Goal: Information Seeking & Learning: Learn about a topic

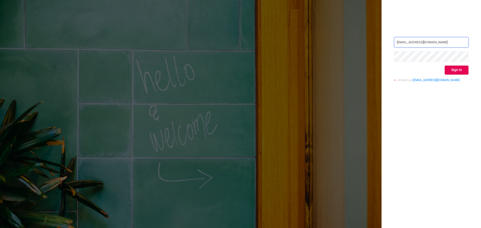
click at [453, 44] on input "rami.belisha@flashtalkin.com" at bounding box center [431, 42] width 74 height 11
type input "rbelisha@mediaocean.com"
click at [457, 69] on button "Sign in" at bounding box center [456, 70] width 24 height 9
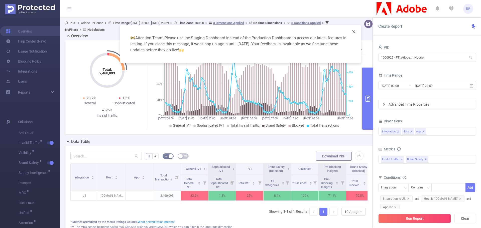
click at [353, 34] on span "Close" at bounding box center [353, 32] width 14 height 14
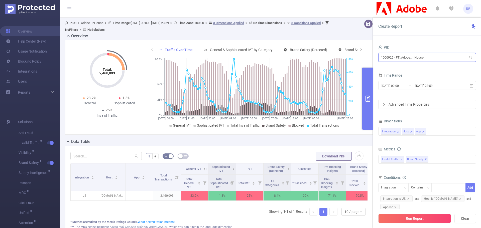
click at [400, 59] on input "1000925 - FT_Adobe_InHouse" at bounding box center [427, 57] width 98 height 9
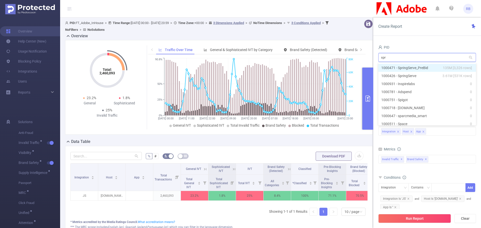
type input "spri"
click at [403, 68] on li "1000471 - SpringServe_PreBid 135M [3,326 rows]" at bounding box center [427, 68] width 98 height 8
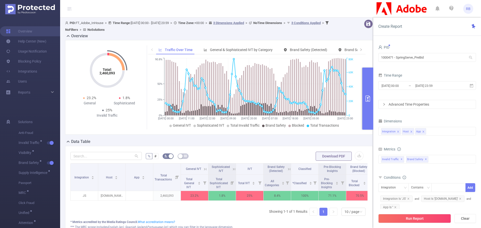
click at [416, 218] on button "Run Report" at bounding box center [414, 218] width 73 height 9
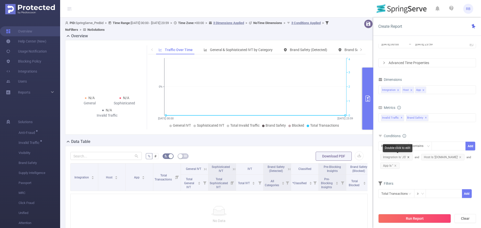
click at [408, 157] on icon "icon: close" at bounding box center [408, 157] width 2 height 2
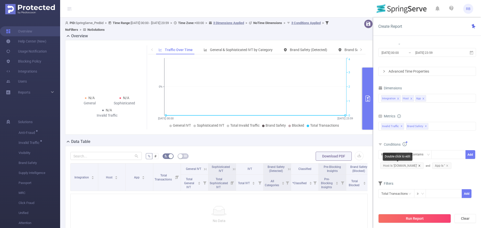
click at [418, 165] on icon "icon: close" at bounding box center [419, 165] width 3 height 3
click at [396, 165] on span "App Is ''" at bounding box center [389, 165] width 19 height 7
click at [395, 165] on icon "icon: close" at bounding box center [395, 165] width 3 height 3
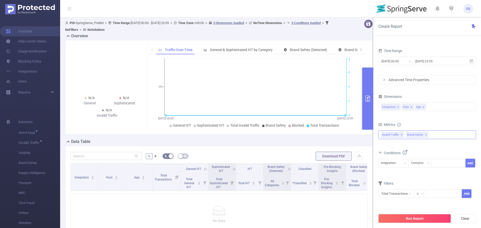
click at [422, 135] on span "Brand Safety ✕" at bounding box center [417, 135] width 22 height 7
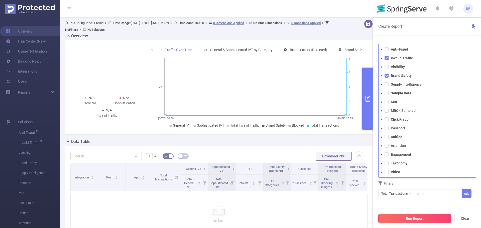
click at [412, 217] on button "Run Report" at bounding box center [414, 218] width 73 height 9
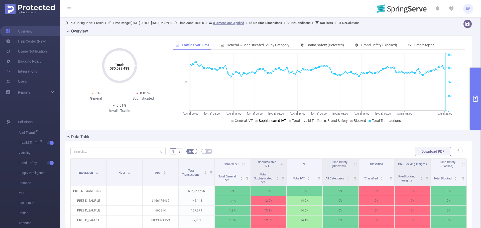
click at [279, 120] on span "Sophisticated IVT" at bounding box center [272, 121] width 27 height 4
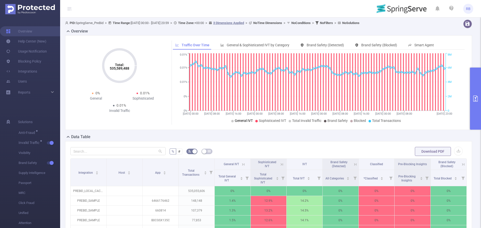
click at [245, 123] on span "General IVT" at bounding box center [244, 121] width 18 height 4
click at [299, 121] on span "Total Invalid Traffic" at bounding box center [306, 121] width 29 height 4
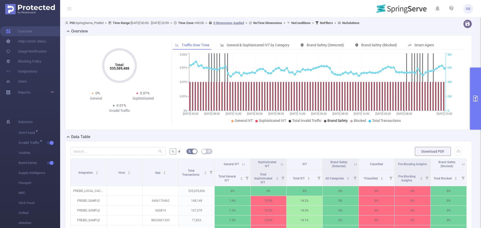
click at [332, 121] on span "Brand Safety" at bounding box center [337, 121] width 20 height 4
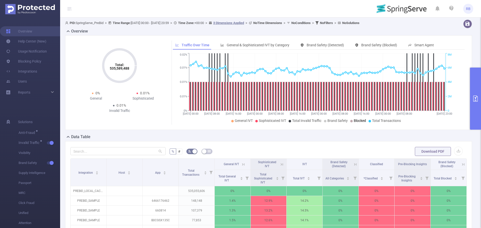
click at [356, 119] on span "Blocked" at bounding box center [359, 121] width 12 height 4
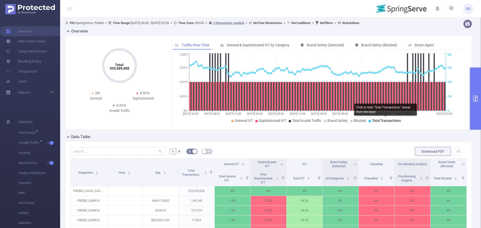
click at [376, 121] on span "Total Transactions" at bounding box center [386, 121] width 29 height 4
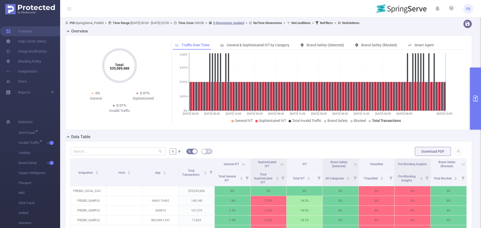
click at [372, 121] on span "Total Transactions" at bounding box center [386, 121] width 29 height 4
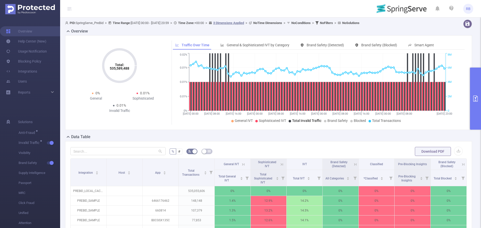
click at [305, 120] on span "Total Invalid Traffic" at bounding box center [306, 121] width 29 height 4
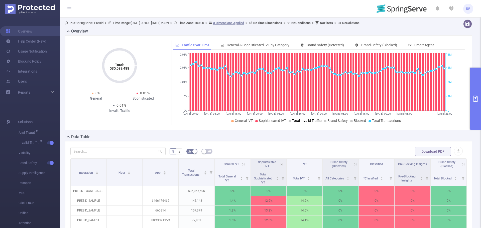
click at [305, 121] on span "Total Invalid Traffic" at bounding box center [306, 121] width 29 height 4
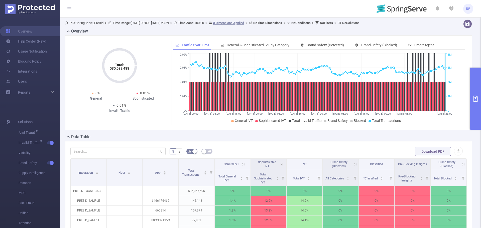
click at [476, 104] on button "primary" at bounding box center [475, 99] width 11 height 62
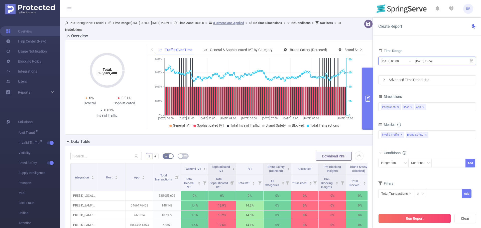
click at [428, 61] on input "2025-08-25 23:59" at bounding box center [434, 61] width 41 height 7
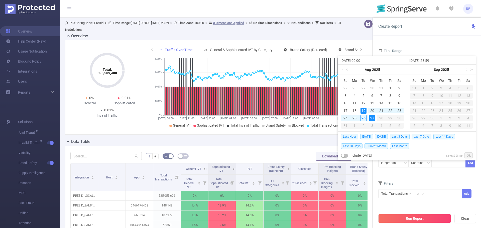
click at [428, 138] on span "Last 7 Days" at bounding box center [421, 137] width 20 height 6
type input "[DATE] 00:00"
type input "[DATE] 23:59"
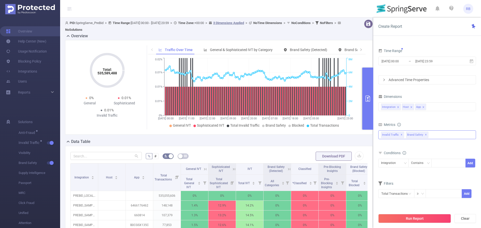
click at [424, 136] on span "✕" at bounding box center [425, 135] width 2 height 6
click at [404, 218] on button "Run Report" at bounding box center [414, 218] width 73 height 9
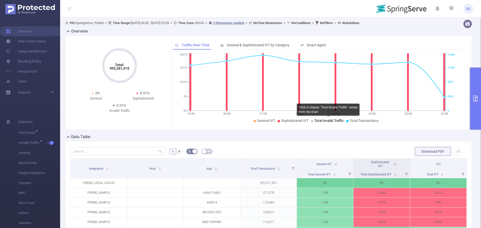
click at [314, 122] on span "Total Invalid Traffic" at bounding box center [328, 121] width 29 height 4
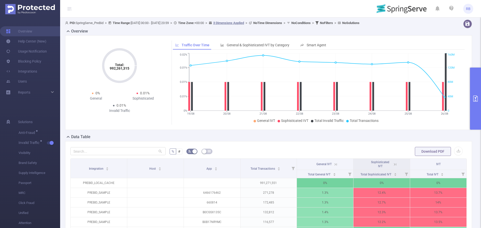
click at [478, 104] on button "primary" at bounding box center [475, 99] width 11 height 62
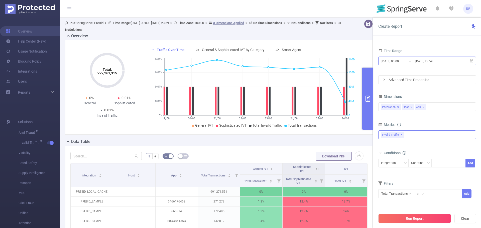
click at [427, 58] on input "[DATE] 23:59" at bounding box center [434, 61] width 41 height 7
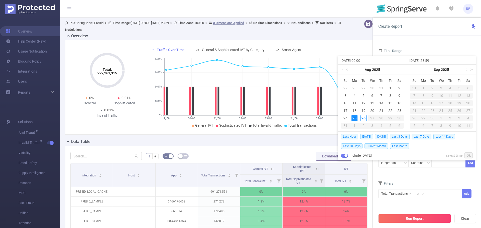
click at [381, 138] on span "[DATE]" at bounding box center [381, 137] width 13 height 6
type input "[DATE] 00:00"
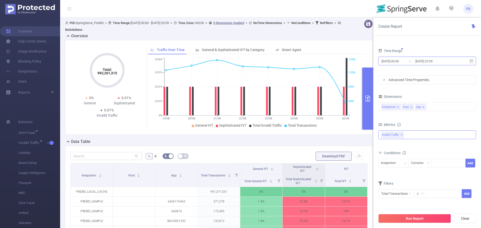
click at [409, 61] on input "[DATE] 00:00" at bounding box center [401, 61] width 41 height 7
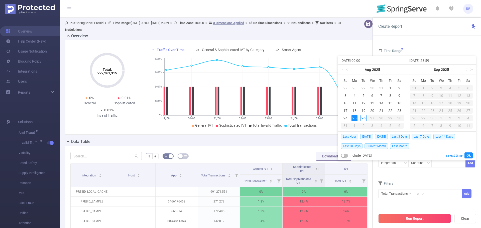
click at [346, 156] on button "button" at bounding box center [344, 156] width 7 height 4
type input "[DATE] 23:59"
click at [469, 155] on link "Ok" at bounding box center [468, 155] width 8 height 6
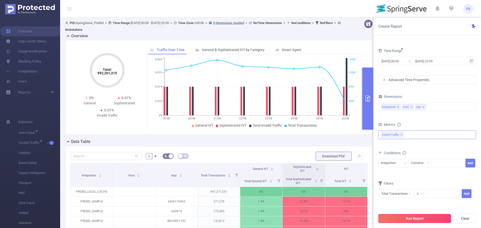
click at [420, 218] on button "Run Report" at bounding box center [414, 218] width 73 height 9
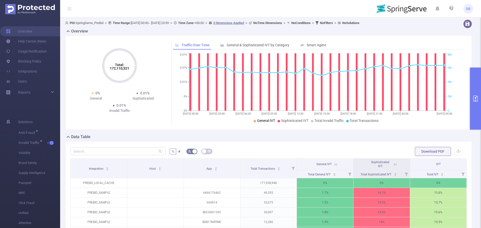
click at [268, 119] on span "General IVT" at bounding box center [266, 121] width 18 height 4
click at [257, 122] on span "General IVT" at bounding box center [266, 121] width 18 height 4
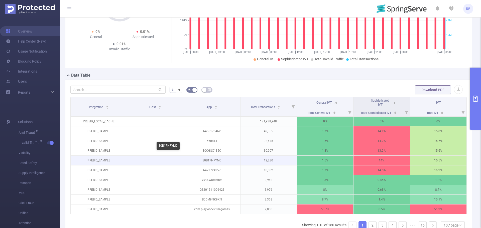
scroll to position [50, 0]
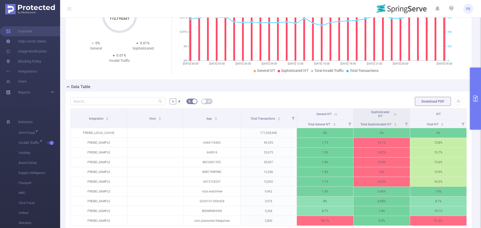
click at [472, 104] on button "primary" at bounding box center [475, 99] width 11 height 62
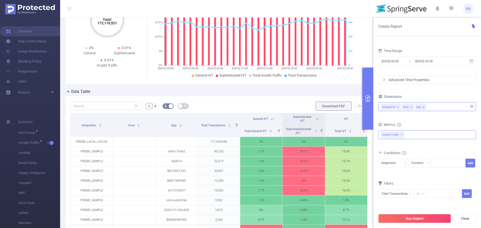
click at [410, 106] on icon "icon: close" at bounding box center [411, 107] width 3 height 3
click at [410, 106] on icon "icon: close" at bounding box center [409, 107] width 3 height 3
click at [405, 224] on div "Run Report Clear" at bounding box center [427, 218] width 108 height 19
click at [405, 222] on button "Run Report" at bounding box center [414, 218] width 73 height 9
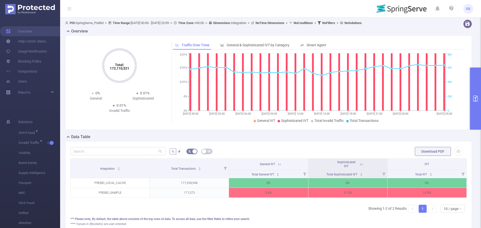
drag, startPoint x: 237, startPoint y: 11, endPoint x: 214, endPoint y: 12, distance: 23.3
click at [214, 12] on header "RB" at bounding box center [240, 9] width 481 height 18
click at [473, 102] on button "primary" at bounding box center [475, 99] width 11 height 62
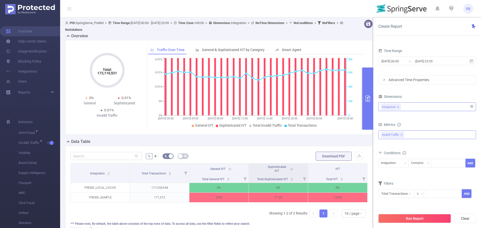
scroll to position [0, 1]
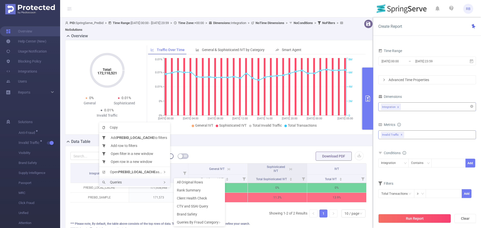
click at [115, 180] on span "Queries" at bounding box center [112, 182] width 20 height 4
click at [195, 193] on li "Rank Summary" at bounding box center [199, 190] width 51 height 8
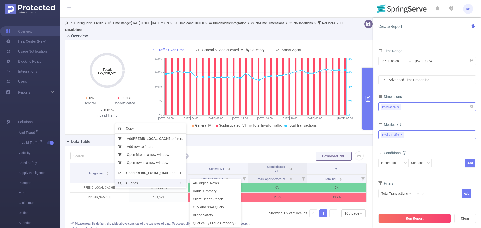
click at [127, 183] on span "Queries" at bounding box center [128, 183] width 20 height 4
click at [214, 189] on span "Rank Summary" at bounding box center [205, 191] width 24 height 4
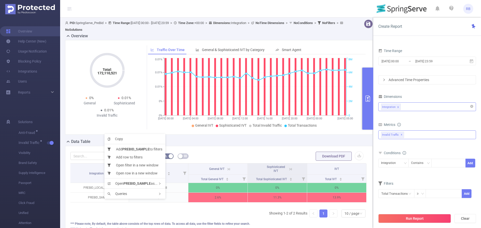
click at [210, 144] on div "Data Table" at bounding box center [220, 142] width 311 height 7
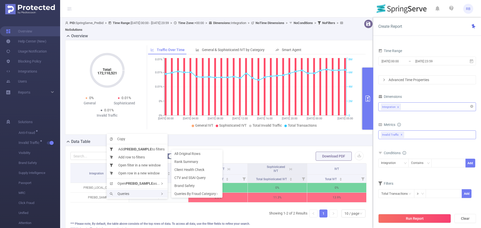
click at [117, 194] on span "Queries" at bounding box center [120, 194] width 20 height 4
click at [201, 178] on span "CTV and SSAI Query" at bounding box center [189, 178] width 31 height 4
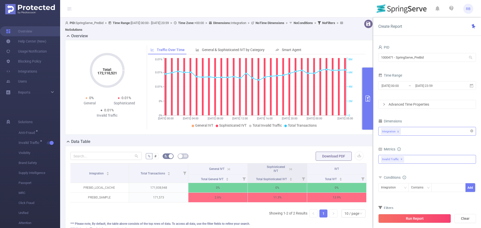
click at [412, 92] on div "Time Range 2025-08-25 00:00 _ 2025-08-26 23:59" at bounding box center [427, 83] width 98 height 22
click at [412, 87] on input "[DATE] 00:00" at bounding box center [401, 85] width 41 height 7
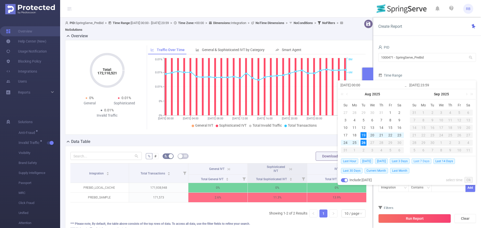
click at [424, 161] on span "Last 7 Days" at bounding box center [421, 161] width 20 height 6
type input "[DATE] 00:00"
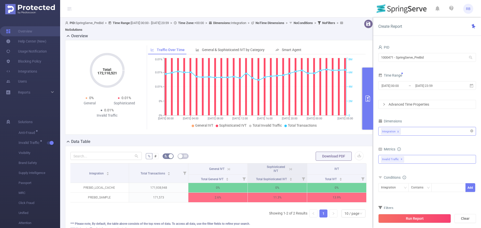
click at [417, 101] on div "Advanced Time Properties" at bounding box center [426, 104] width 97 height 9
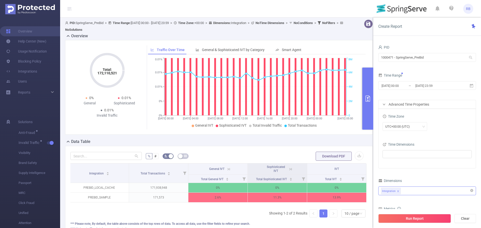
drag, startPoint x: 396, startPoint y: 164, endPoint x: 397, endPoint y: 159, distance: 5.2
click at [396, 163] on div "Time Zone UTC+00:00 (UTC) Time Dimensions" at bounding box center [426, 138] width 97 height 59
click at [397, 158] on ul at bounding box center [425, 154] width 82 height 8
click at [390, 164] on span at bounding box center [391, 163] width 4 height 4
click at [396, 216] on button "Run Report" at bounding box center [414, 218] width 73 height 9
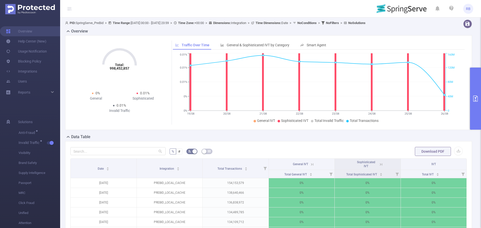
click at [480, 99] on button "primary" at bounding box center [475, 99] width 11 height 62
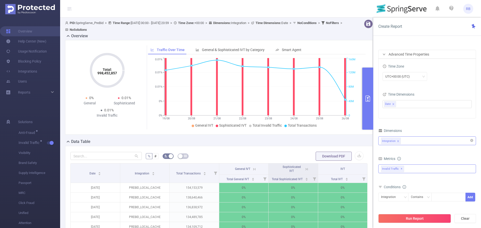
click at [420, 171] on div "Invalid Traffic ✕ Anti-Fraud Invalid Traffic Visibility Brand Safety Supply Int…" at bounding box center [427, 168] width 98 height 9
click at [427, 186] on div "Conditions" at bounding box center [427, 187] width 98 height 8
click at [412, 142] on div "Integration" at bounding box center [427, 141] width 92 height 8
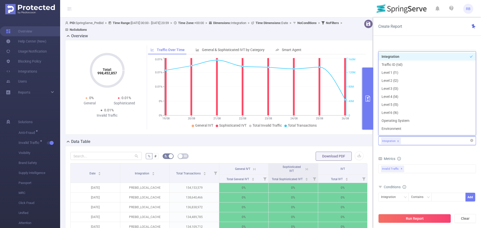
click at [412, 143] on div "Integration" at bounding box center [427, 141] width 92 height 8
click at [415, 152] on form "Dimensions Integration Metrics total Total General IVT Data Centers Disclosed B…" at bounding box center [427, 182] width 98 height 111
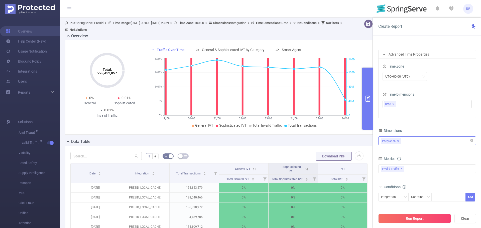
click at [416, 141] on div "Integration" at bounding box center [427, 141] width 92 height 8
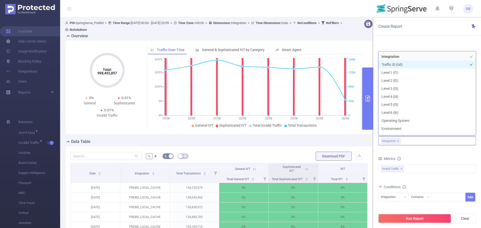
click at [397, 63] on li "Traffic ID (tid)" at bounding box center [426, 65] width 97 height 8
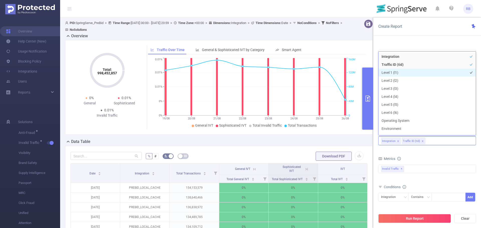
click at [395, 71] on li "Level 1 (l1)" at bounding box center [426, 73] width 97 height 8
click at [396, 79] on li "Level 2 (l2)" at bounding box center [426, 81] width 97 height 8
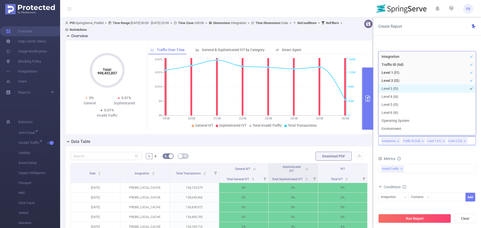
click at [395, 90] on li "Level 3 (l3)" at bounding box center [426, 89] width 97 height 8
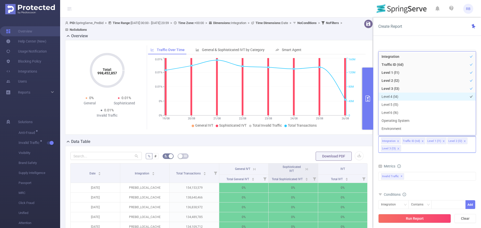
click at [397, 98] on li "Level 4 (l4)" at bounding box center [426, 97] width 97 height 8
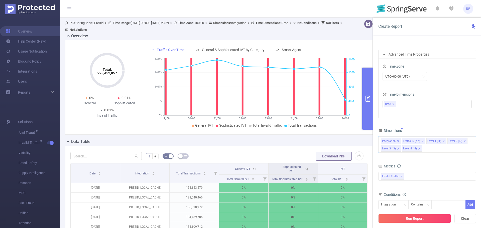
click at [419, 150] on icon "icon: close" at bounding box center [419, 148] width 3 height 3
click at [409, 219] on button "Run Report" at bounding box center [414, 218] width 73 height 9
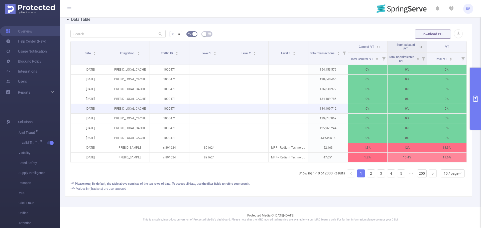
scroll to position [121, 0]
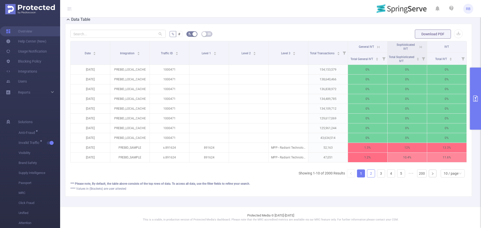
click at [369, 174] on link "2" at bounding box center [371, 174] width 8 height 8
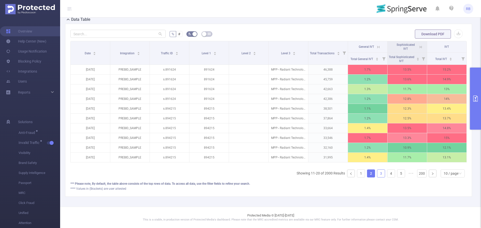
click at [377, 174] on link "3" at bounding box center [381, 174] width 8 height 8
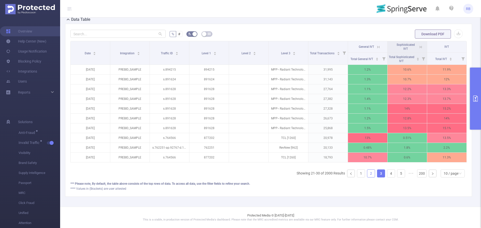
click at [369, 173] on link "2" at bounding box center [371, 174] width 8 height 8
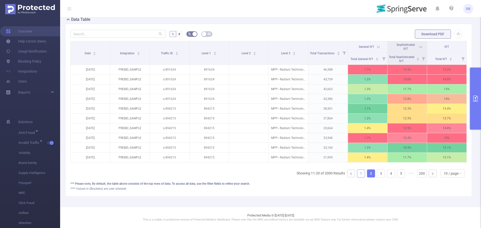
click at [357, 176] on link "1" at bounding box center [361, 174] width 8 height 8
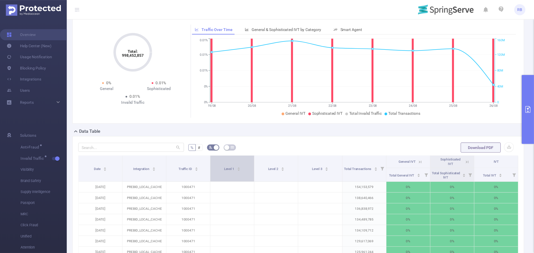
scroll to position [0, 0]
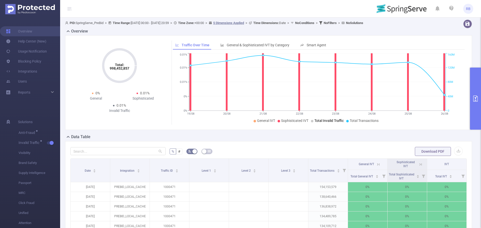
click at [332, 121] on span "Total Invalid Traffic" at bounding box center [328, 121] width 29 height 4
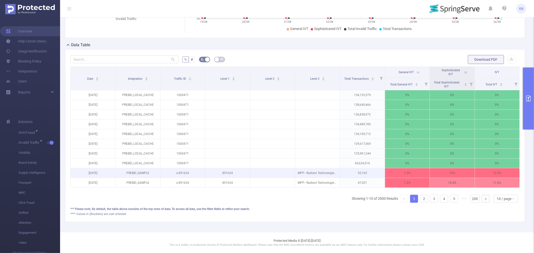
scroll to position [97, 0]
click at [420, 198] on link "2" at bounding box center [424, 199] width 8 height 8
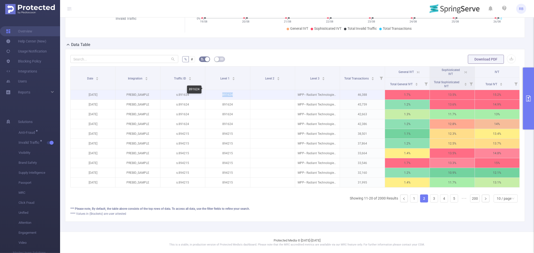
drag, startPoint x: 212, startPoint y: 86, endPoint x: 236, endPoint y: 89, distance: 23.5
click at [236, 90] on p "891624" at bounding box center [227, 95] width 45 height 10
click at [228, 91] on p "891624" at bounding box center [227, 95] width 45 height 10
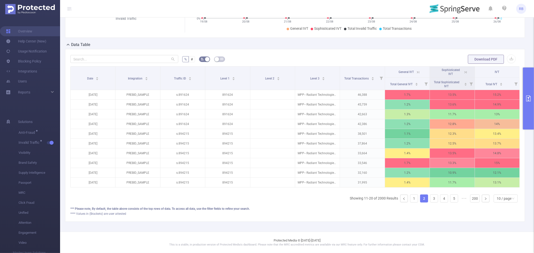
click at [480, 124] on button "primary" at bounding box center [528, 99] width 11 height 62
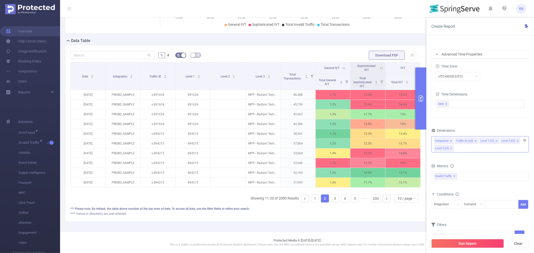
click at [462, 148] on div "Integration Traffic ID (tid) Level 1 (l1) Level 2 (l2) Level 3 (l3)" at bounding box center [480, 144] width 98 height 16
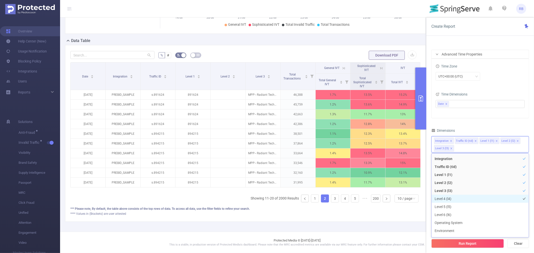
click at [442, 199] on li "Level 4 (l4)" at bounding box center [480, 199] width 97 height 8
click at [444, 190] on li "Level 3 (l3)" at bounding box center [480, 191] width 97 height 8
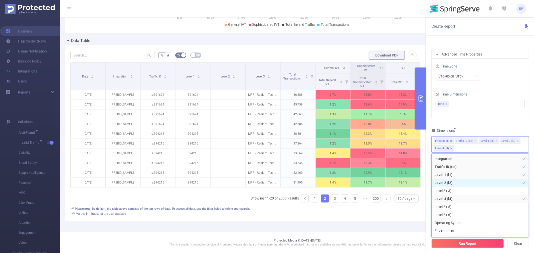
click at [443, 182] on li "Level 2 (l2)" at bounding box center [480, 183] width 97 height 8
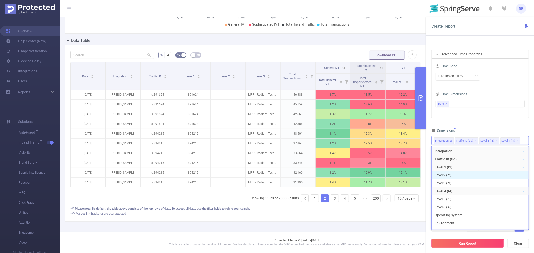
scroll to position [6, 0]
click at [453, 228] on button "Run Report" at bounding box center [467, 243] width 73 height 9
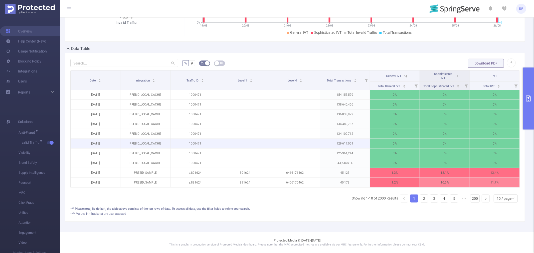
scroll to position [93, 0]
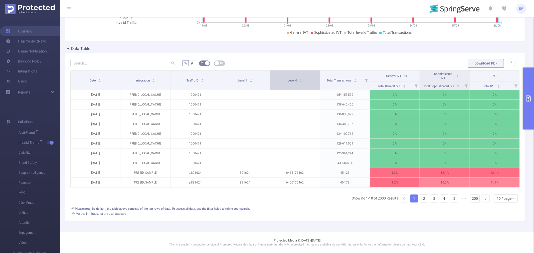
click at [288, 79] on div "Level 4" at bounding box center [295, 80] width 15 height 5
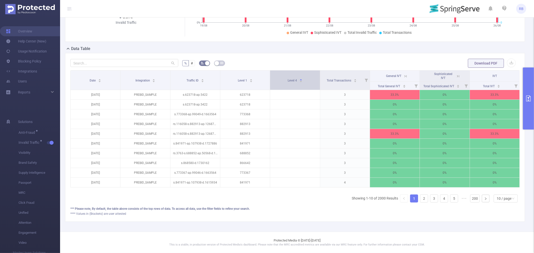
click at [288, 79] on div "Level 4" at bounding box center [295, 80] width 15 height 5
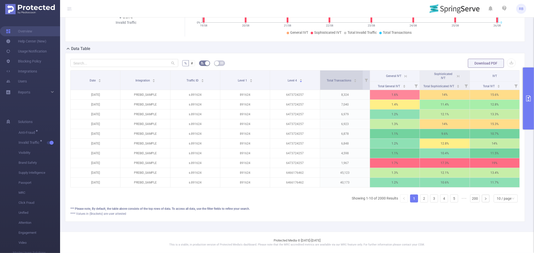
click at [335, 79] on span "Total Transactions" at bounding box center [339, 81] width 25 height 4
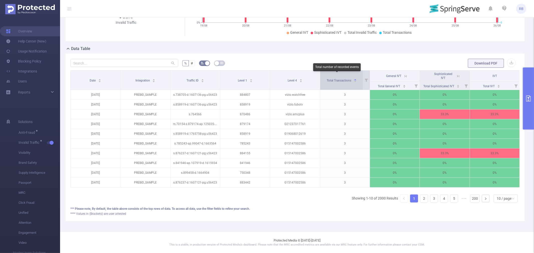
click at [335, 79] on span "Total Transactions" at bounding box center [339, 81] width 25 height 4
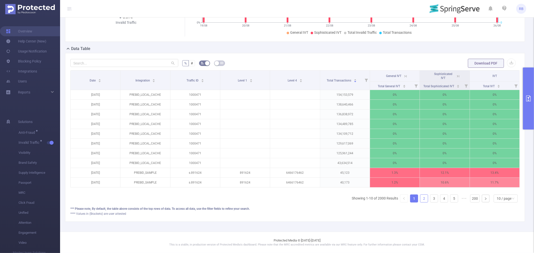
click at [420, 197] on link "2" at bounding box center [424, 199] width 8 height 8
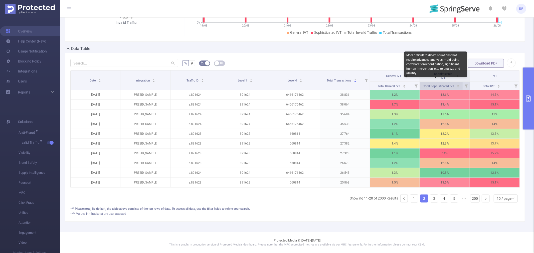
click at [428, 85] on span "Total Sophisticated IVT" at bounding box center [439, 87] width 32 height 4
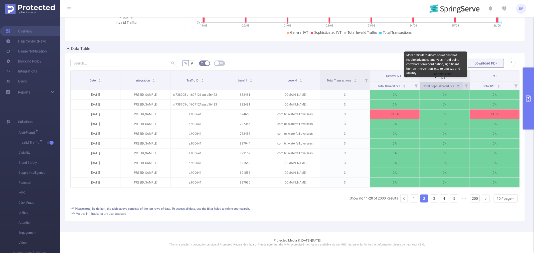
click at [428, 85] on span "Total Sophisticated IVT" at bounding box center [439, 87] width 32 height 4
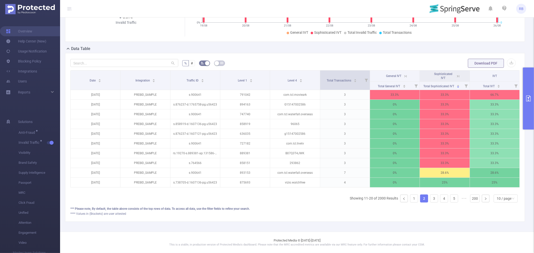
click at [365, 79] on icon at bounding box center [366, 80] width 3 height 3
click at [309, 98] on div "0 154M" at bounding box center [335, 98] width 56 height 3
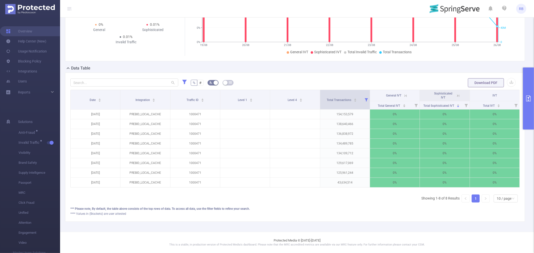
click at [363, 97] on icon at bounding box center [366, 99] width 7 height 19
drag, startPoint x: 310, startPoint y: 117, endPoint x: 305, endPoint y: 116, distance: 5.1
click at [305, 116] on div "Select the values range for this metric: 0 154M Reset" at bounding box center [334, 121] width 63 height 30
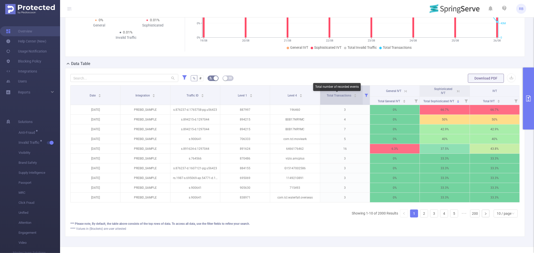
click at [344, 98] on span "Total Transactions" at bounding box center [339, 95] width 25 height 5
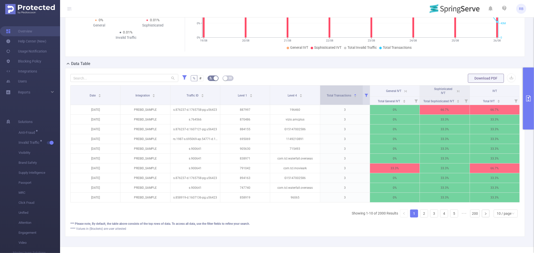
click at [344, 98] on span "Total Transactions" at bounding box center [339, 95] width 25 height 5
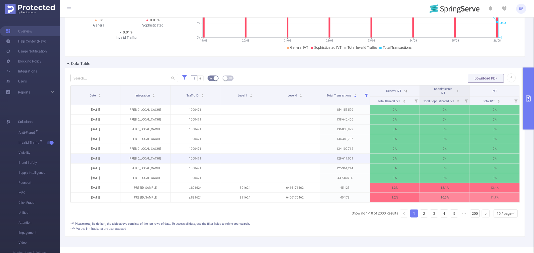
scroll to position [93, 0]
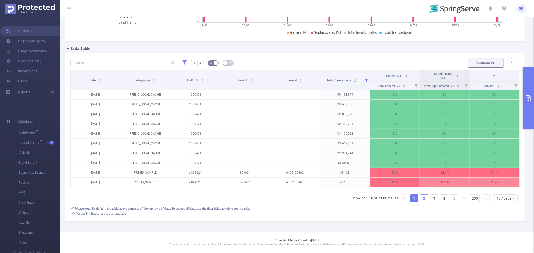
click at [420, 198] on link "2" at bounding box center [424, 199] width 8 height 8
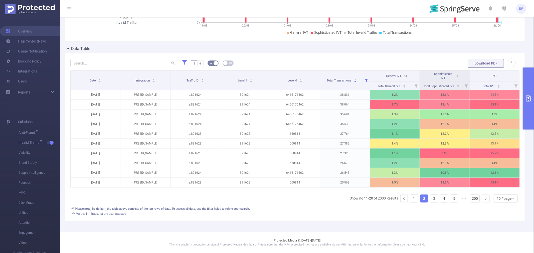
click at [480, 96] on icon "primary" at bounding box center [528, 99] width 6 height 6
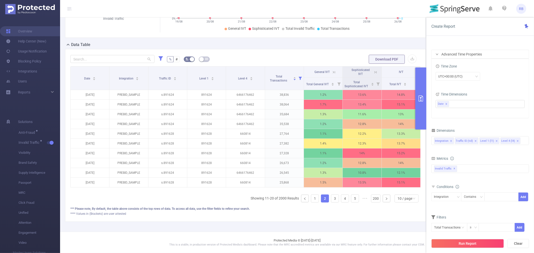
click at [475, 140] on icon "icon: close" at bounding box center [475, 141] width 3 height 3
click at [466, 228] on button "Run Report" at bounding box center [467, 243] width 73 height 9
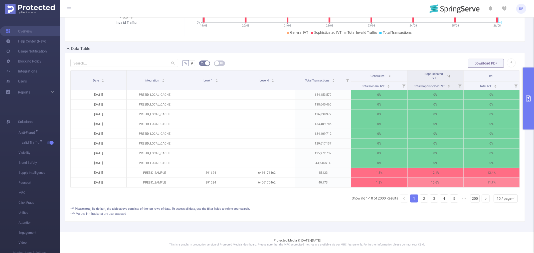
scroll to position [0, 1]
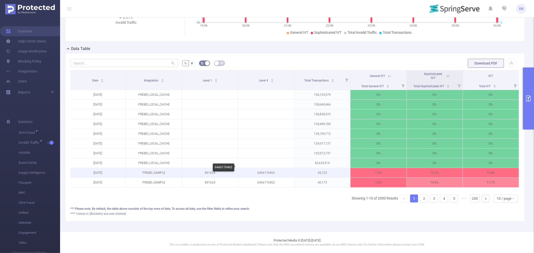
click at [265, 169] on p "6466176462" at bounding box center [266, 173] width 56 height 10
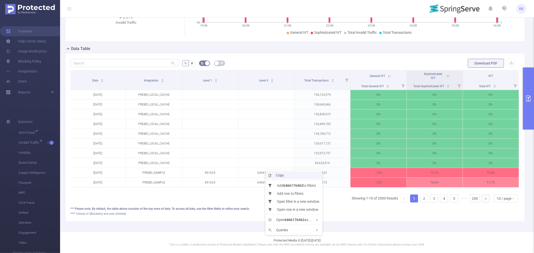
click at [276, 174] on span "Copy" at bounding box center [276, 175] width 16 height 4
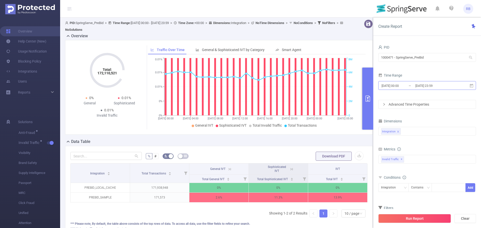
click at [420, 88] on input "[DATE] 23:59" at bounding box center [434, 85] width 41 height 7
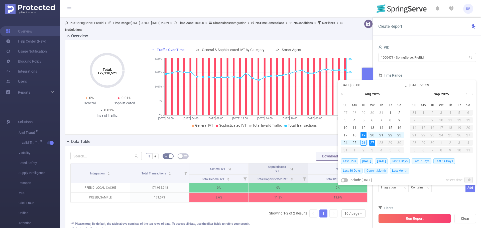
click at [425, 163] on span "Last 7 Days" at bounding box center [421, 161] width 20 height 6
type input "[DATE] 00:00"
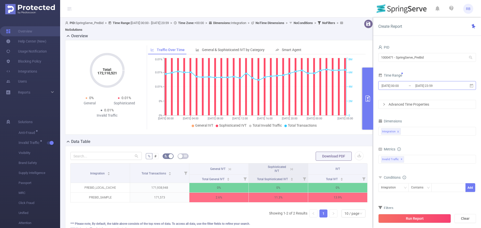
click at [417, 84] on input "[DATE] 23:59" at bounding box center [434, 85] width 41 height 7
click at [413, 225] on div "Run Report Clear" at bounding box center [427, 218] width 108 height 19
click at [409, 219] on button "Run Report" at bounding box center [414, 218] width 73 height 9
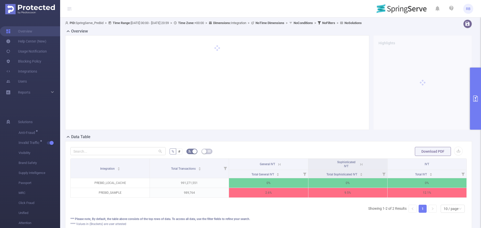
click at [476, 96] on icon "primary" at bounding box center [475, 99] width 5 height 6
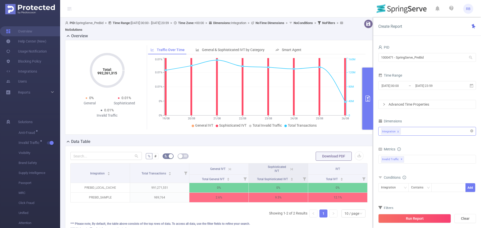
click at [419, 132] on div "Integration" at bounding box center [427, 131] width 92 height 8
click at [410, 105] on div "Advanced Time Properties" at bounding box center [426, 104] width 97 height 9
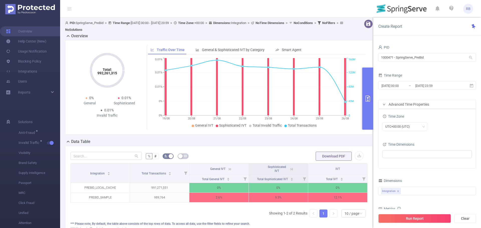
click at [398, 147] on div "Time Dimensions" at bounding box center [426, 145] width 89 height 8
click at [398, 152] on ul at bounding box center [425, 154] width 82 height 8
click at [391, 164] on span at bounding box center [391, 163] width 4 height 4
click at [403, 216] on button "Run Report" at bounding box center [414, 218] width 73 height 9
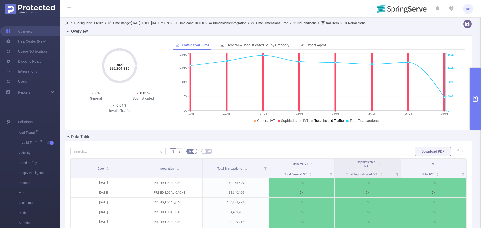
click at [324, 118] on li "Total Invalid Traffic" at bounding box center [327, 120] width 33 height 5
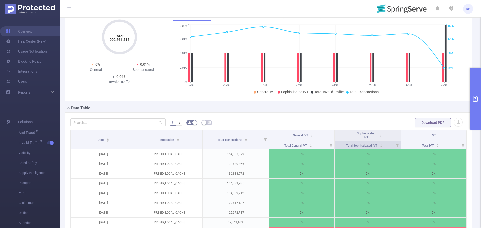
scroll to position [25, 0]
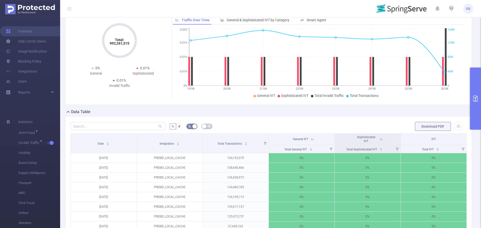
drag, startPoint x: 232, startPoint y: 77, endPoint x: 194, endPoint y: 94, distance: 41.7
click at [194, 94] on ul "General IVT Sophisticated IVT Total Invalid Traffic Total Transactions" at bounding box center [317, 95] width 286 height 5
click at [179, 124] on label "#" at bounding box center [179, 126] width 6 height 6
click at [178, 128] on input "#" at bounding box center [178, 128] width 0 height 0
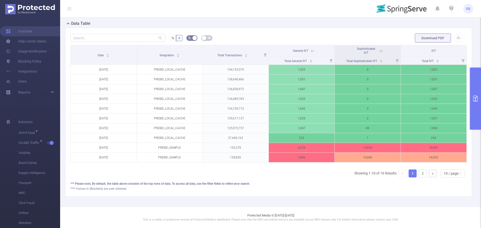
scroll to position [117, 0]
click at [446, 171] on div "10 / page" at bounding box center [450, 174] width 15 height 8
click at [445, 164] on li "50 / page" at bounding box center [448, 168] width 24 height 8
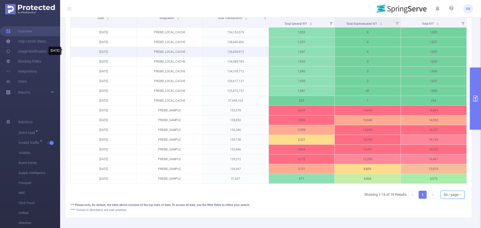
scroll to position [126, 0]
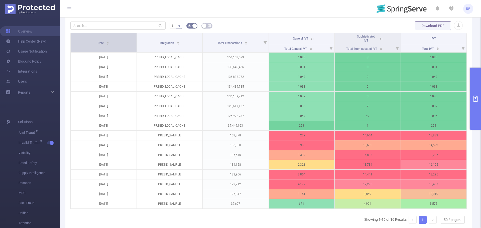
click at [98, 40] on div "Date" at bounding box center [104, 42] width 12 height 5
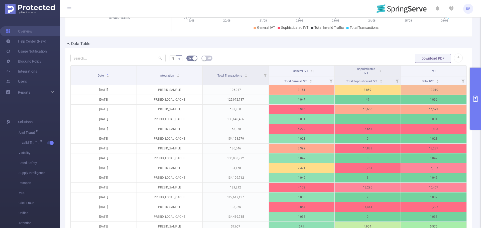
scroll to position [51, 0]
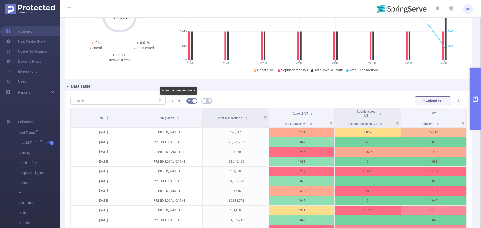
click at [172, 100] on span "%" at bounding box center [172, 101] width 3 height 4
click at [171, 102] on input "%" at bounding box center [171, 102] width 0 height 0
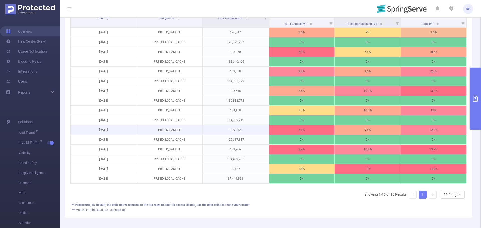
scroll to position [126, 0]
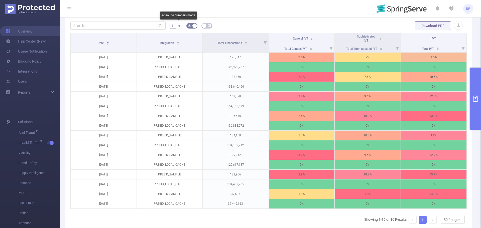
click at [180, 23] on label "#" at bounding box center [179, 26] width 6 height 6
click at [178, 27] on input "#" at bounding box center [178, 27] width 0 height 0
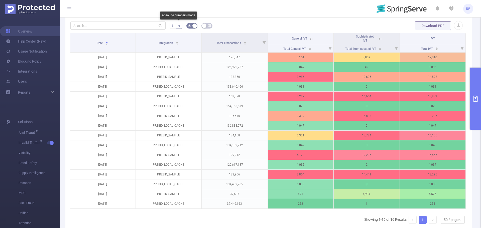
click at [174, 25] on label "%" at bounding box center [172, 26] width 7 height 6
click at [171, 27] on input "%" at bounding box center [171, 27] width 0 height 0
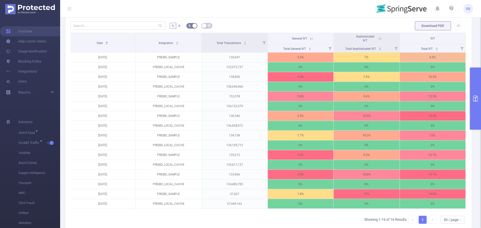
click at [179, 25] on span "#" at bounding box center [179, 26] width 2 height 4
click at [178, 27] on input "#" at bounding box center [178, 27] width 0 height 0
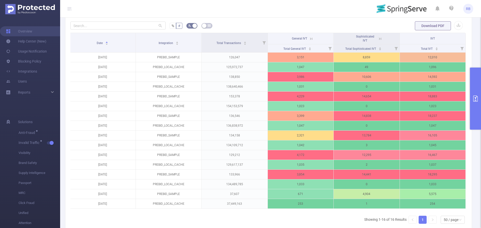
click at [478, 76] on button "primary" at bounding box center [475, 99] width 11 height 62
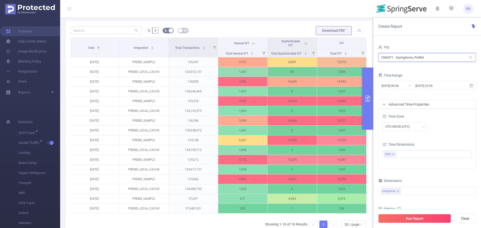
click at [447, 55] on input "1000471 - SpringServe_PreBid" at bounding box center [427, 57] width 98 height 9
type input "sprin"
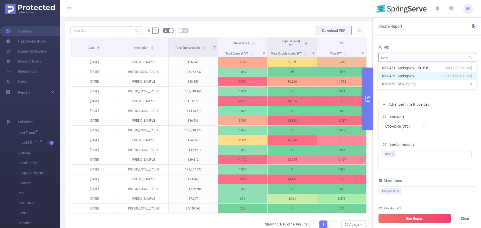
click at [423, 74] on li "1000426 - SpringServe 3.61M [531K rows]" at bounding box center [427, 76] width 98 height 8
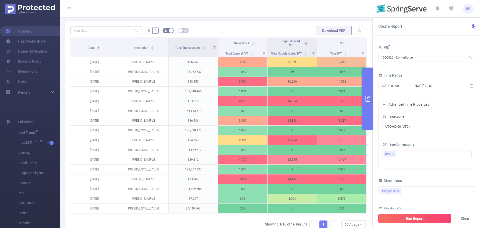
click at [421, 219] on button "Run Report" at bounding box center [414, 218] width 73 height 9
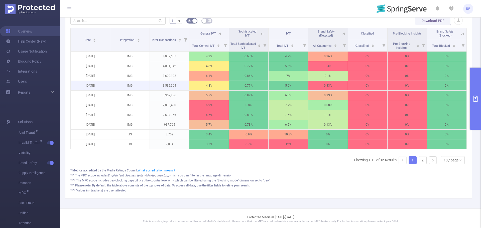
scroll to position [136, 0]
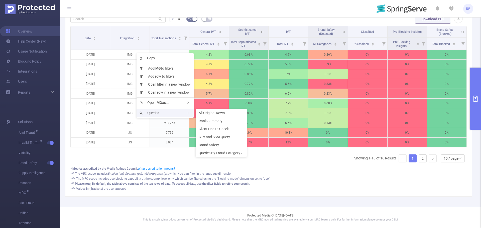
click at [152, 109] on div "Queries" at bounding box center [164, 113] width 57 height 8
click at [210, 122] on span "Rank Summary" at bounding box center [210, 121] width 24 height 4
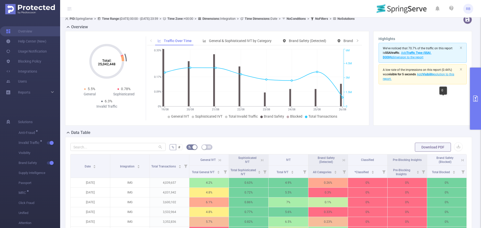
scroll to position [0, 0]
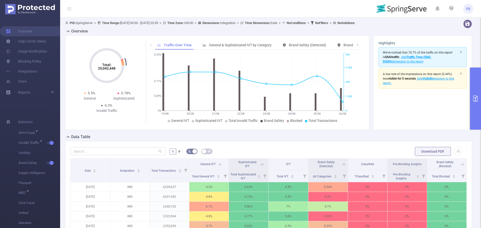
click at [480, 85] on button "primary" at bounding box center [475, 99] width 11 height 62
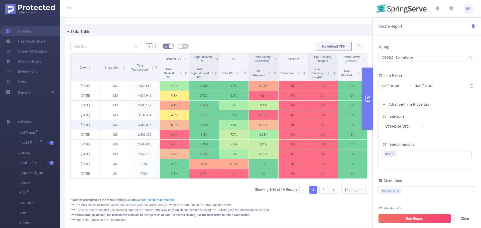
scroll to position [145, 0]
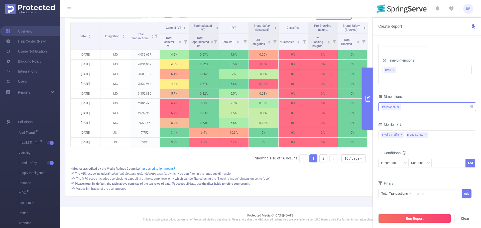
click at [425, 106] on div "Integration" at bounding box center [427, 107] width 92 height 8
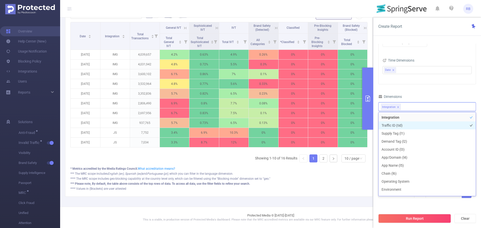
click at [415, 124] on li "Traffic ID (tid)" at bounding box center [426, 125] width 97 height 8
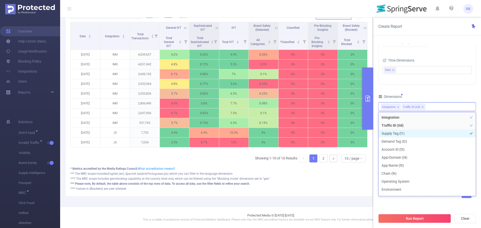
click at [415, 133] on li "Supply Tag (l1)" at bounding box center [426, 133] width 97 height 8
click at [413, 142] on li "Demand Tag (l2)" at bounding box center [426, 141] width 97 height 8
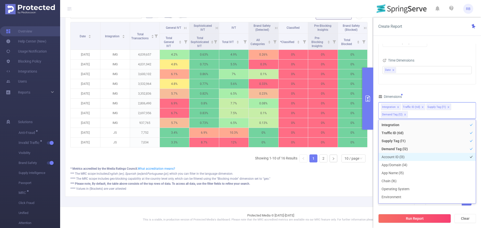
click at [408, 157] on li "Account ID (l3)" at bounding box center [426, 157] width 97 height 8
click at [409, 165] on li "App/Domain (l4)" at bounding box center [426, 165] width 97 height 8
click at [411, 166] on li "App/Domain (l4)" at bounding box center [426, 165] width 97 height 8
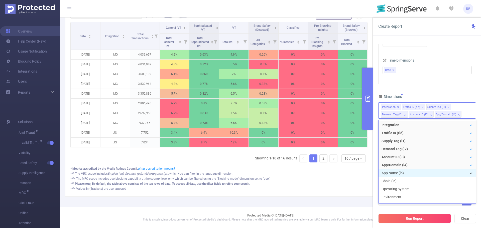
click at [412, 176] on li "App Name (l5)" at bounding box center [426, 173] width 97 height 8
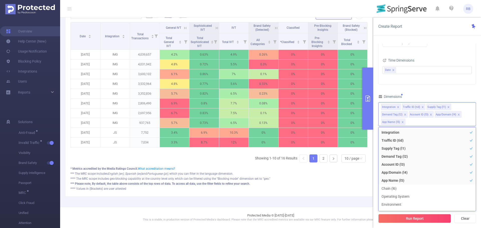
click at [358, 181] on div "*** The MRC scope includes English (en), Spanish (es) and Portuguese (pt) , whi…" at bounding box center [218, 183] width 297 height 5
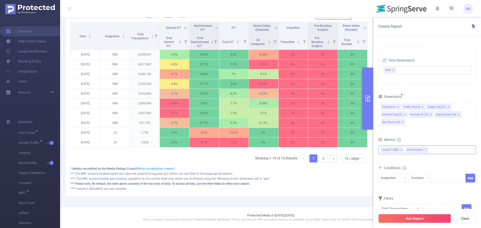
click at [424, 149] on span "✕" at bounding box center [425, 150] width 2 height 6
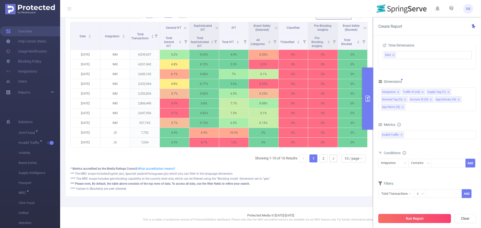
click at [411, 219] on button "Run Report" at bounding box center [414, 218] width 73 height 9
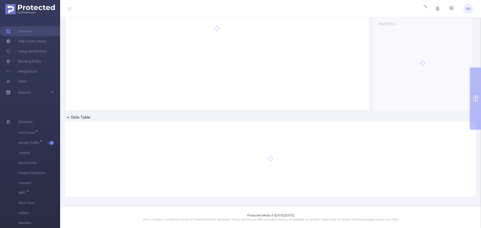
scroll to position [20, 0]
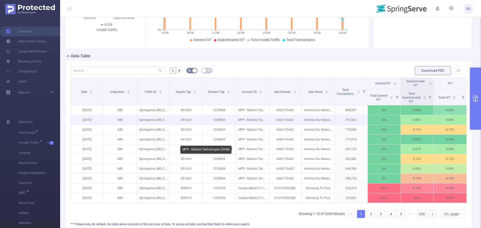
scroll to position [125, 0]
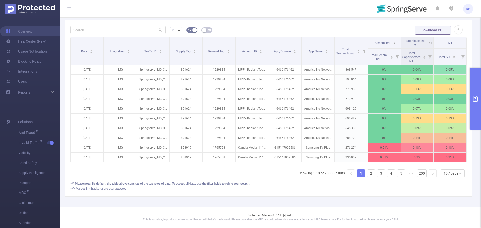
click at [475, 93] on button "primary" at bounding box center [475, 99] width 11 height 62
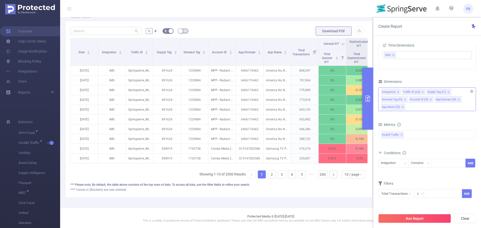
click at [401, 107] on icon "icon: close" at bounding box center [402, 107] width 3 height 3
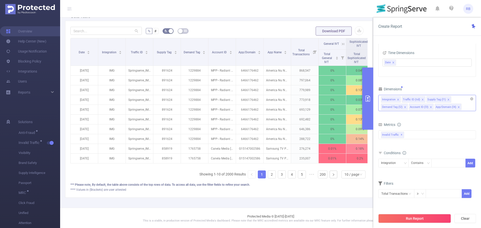
click at [458, 106] on icon "icon: close" at bounding box center [458, 107] width 3 height 3
click at [278, 176] on link "3" at bounding box center [282, 175] width 8 height 8
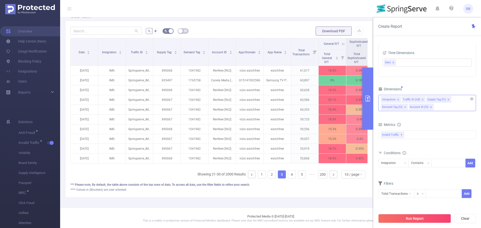
click at [425, 222] on button "Run Report" at bounding box center [414, 218] width 73 height 9
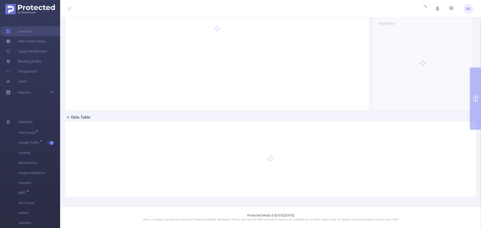
scroll to position [20, 0]
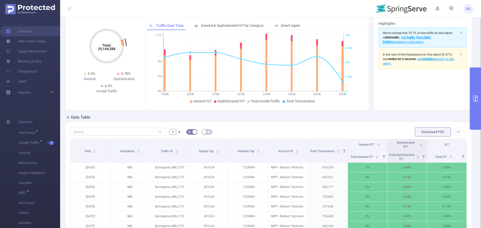
click at [477, 110] on button "primary" at bounding box center [475, 99] width 11 height 62
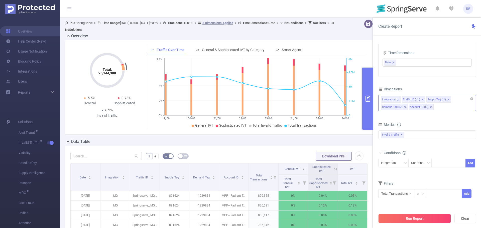
click at [259, 129] on icon "19/08 20/08 21/08 22/08 23/08 24/08 25/08 26/08 0% 2% 4% 7.7% 0 1.5M 3M 4.5M 6M" at bounding box center [255, 93] width 215 height 73
click at [258, 124] on span "Total Invalid Traffic" at bounding box center [266, 125] width 29 height 4
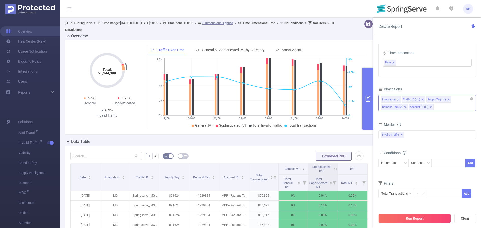
click at [368, 88] on button "primary" at bounding box center [367, 99] width 11 height 62
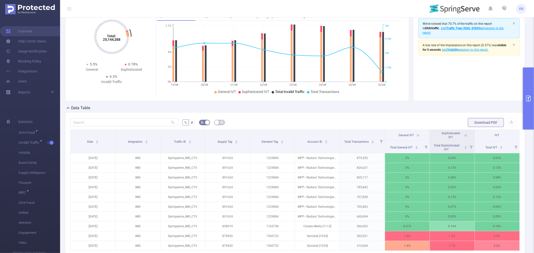
scroll to position [19, 0]
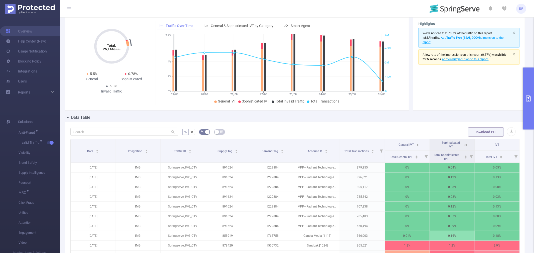
click at [480, 91] on button "primary" at bounding box center [528, 99] width 11 height 62
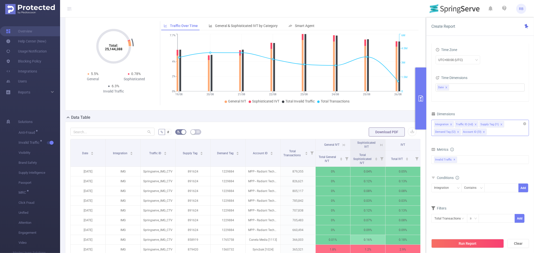
click at [480, 133] on div "Integration Traffic ID (tid) Supply Tag (l1) Demand Tag (l2) Account ID (l3)" at bounding box center [480, 128] width 98 height 16
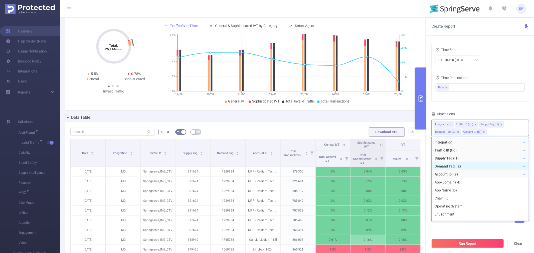
click at [456, 163] on li "Demand Tag (l2)" at bounding box center [480, 166] width 97 height 8
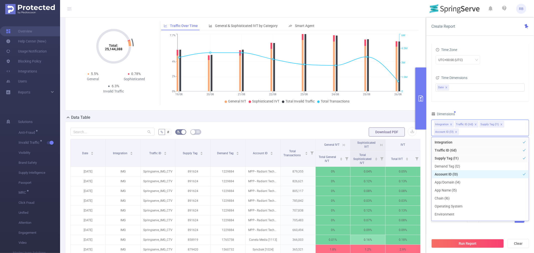
click at [449, 175] on li "Account ID (l3)" at bounding box center [480, 174] width 97 height 8
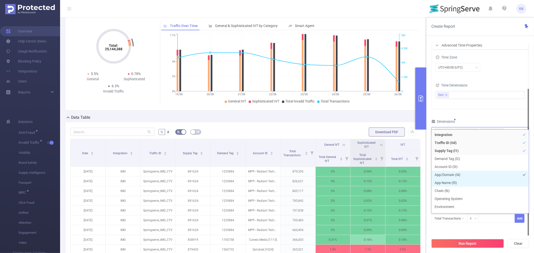
click at [449, 183] on li "App Name (l5)" at bounding box center [480, 183] width 97 height 8
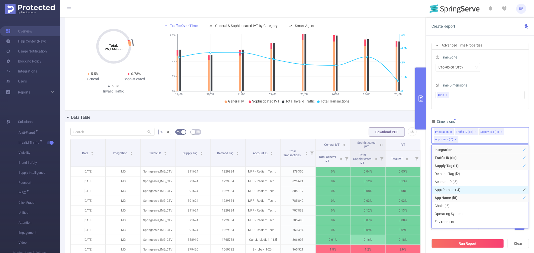
click at [449, 191] on li "App/Domain (l4)" at bounding box center [480, 190] width 97 height 8
click at [447, 197] on li "App Name (l5)" at bounding box center [480, 198] width 97 height 8
click at [465, 228] on button "Run Report" at bounding box center [467, 243] width 73 height 9
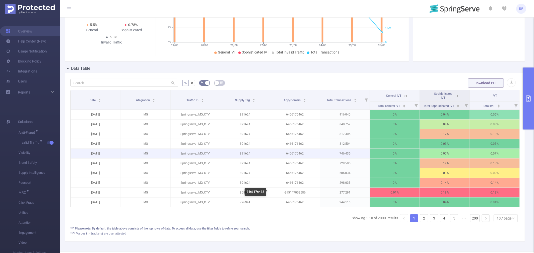
scroll to position [83, 0]
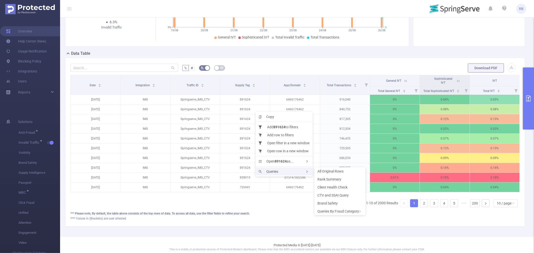
click at [270, 170] on span "Queries" at bounding box center [269, 172] width 20 height 4
click at [297, 168] on div "Queries" at bounding box center [284, 172] width 57 height 8
click at [330, 211] on div "Queries By Fraud Category" at bounding box center [339, 211] width 51 height 8
click at [341, 192] on li "CTV and SSAI Query" at bounding box center [339, 195] width 51 height 8
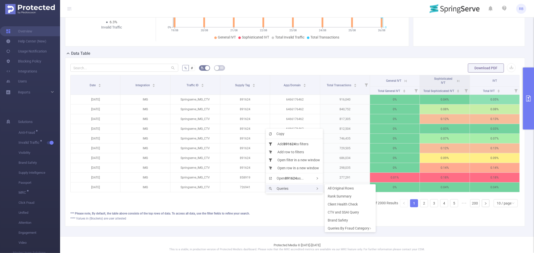
click at [286, 189] on span "Queries" at bounding box center [279, 189] width 20 height 4
click at [337, 204] on span "Client Health Check" at bounding box center [343, 204] width 30 height 4
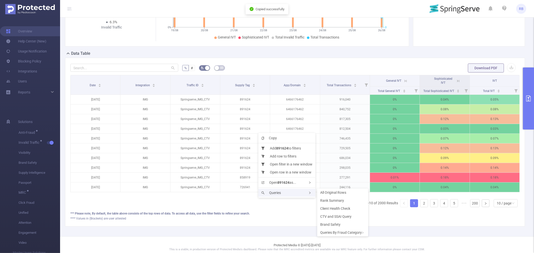
click at [278, 192] on span "Queries" at bounding box center [271, 193] width 20 height 4
click at [329, 216] on span "CTV and SSAI Query" at bounding box center [335, 217] width 31 height 4
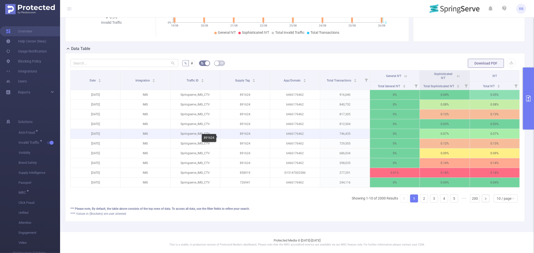
scroll to position [93, 0]
click at [480, 110] on button "primary" at bounding box center [528, 99] width 11 height 62
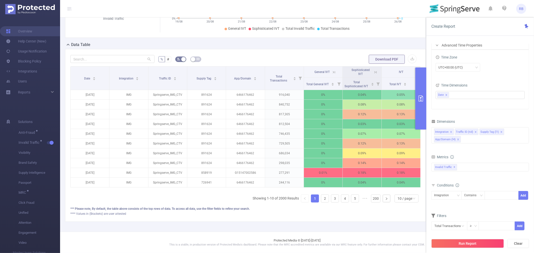
click at [475, 133] on icon "icon: close" at bounding box center [475, 132] width 3 height 3
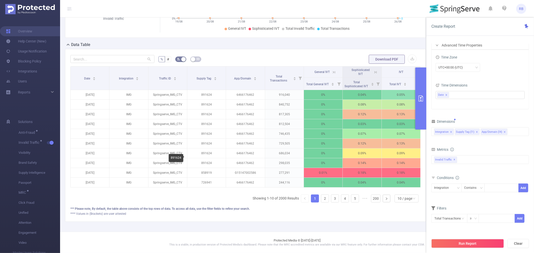
scroll to position [97, 0]
click at [331, 201] on link "3" at bounding box center [335, 199] width 8 height 8
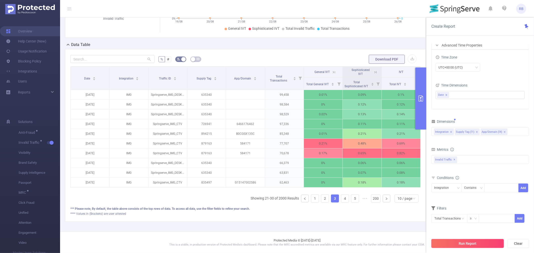
click at [446, 228] on button "Run Report" at bounding box center [467, 243] width 73 height 9
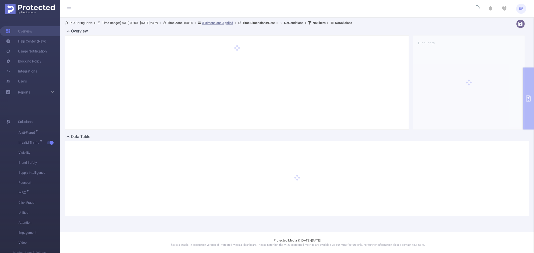
scroll to position [0, 0]
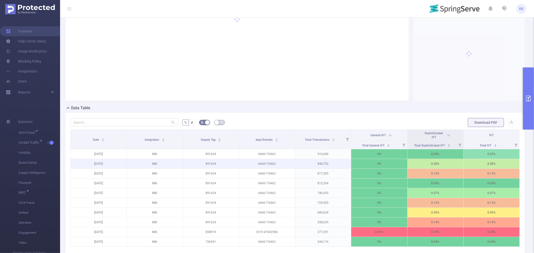
scroll to position [93, 0]
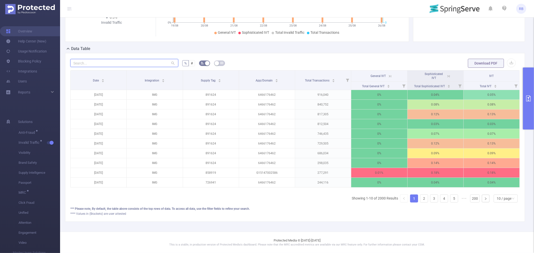
click at [148, 60] on input "text" at bounding box center [124, 63] width 108 height 8
paste input "6466176462"
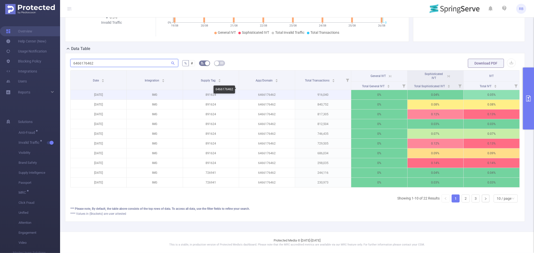
type input "6466176462"
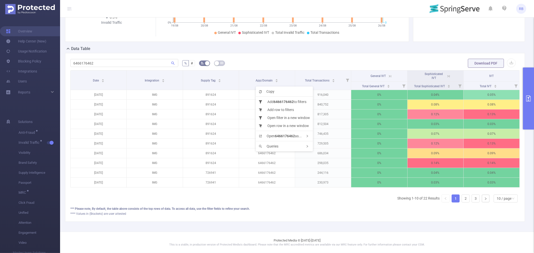
click at [236, 202] on div "Date Integration Supply Tag App/Domain Total Transactions General IVT Sophistic…" at bounding box center [294, 138] width 449 height 136
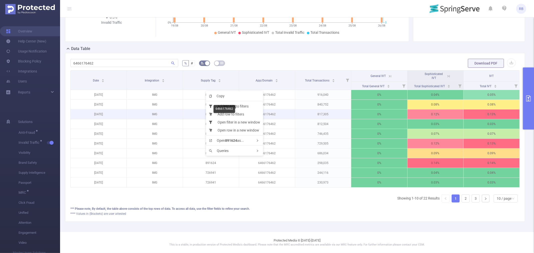
click at [272, 110] on p "6466176462" at bounding box center [267, 115] width 56 height 10
click at [211, 110] on p "891624" at bounding box center [211, 115] width 56 height 10
click at [206, 110] on p "891624" at bounding box center [211, 115] width 56 height 10
drag, startPoint x: 206, startPoint y: 110, endPoint x: 332, endPoint y: 110, distance: 126.1
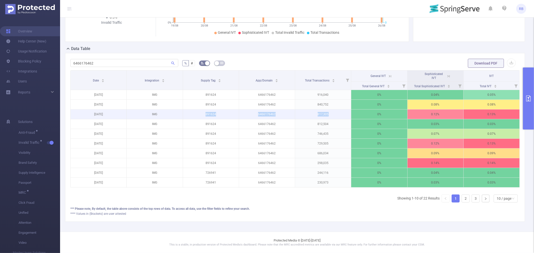
click at [332, 110] on tr "[DATE] IMG 891624 6466176462 817,305 0% 0.12% 0.13%" at bounding box center [295, 115] width 449 height 10
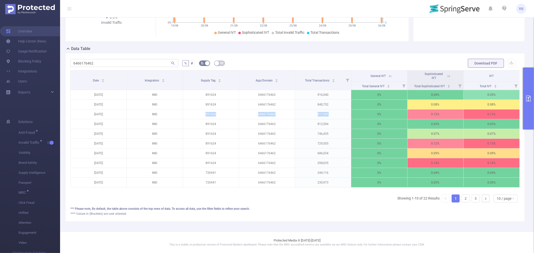
scroll to position [0, 1]
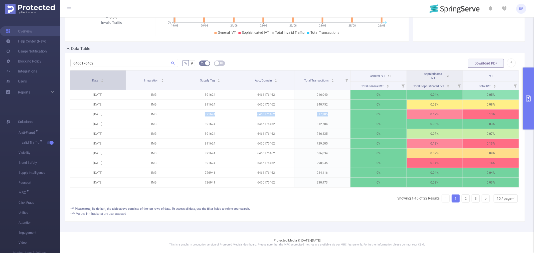
click at [95, 79] on span "Date" at bounding box center [95, 81] width 7 height 4
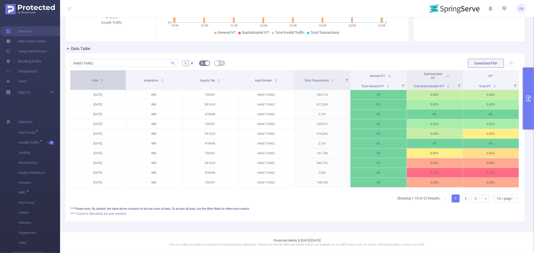
click at [95, 79] on span "Date" at bounding box center [95, 81] width 7 height 4
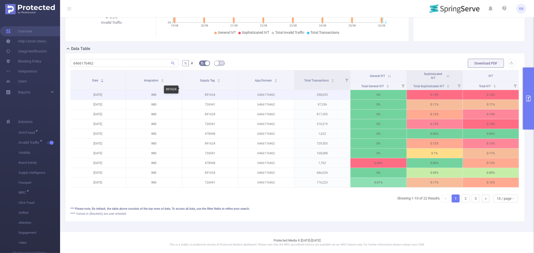
click at [210, 90] on p "891624" at bounding box center [210, 95] width 56 height 10
click at [262, 90] on p "6466176462" at bounding box center [266, 95] width 56 height 10
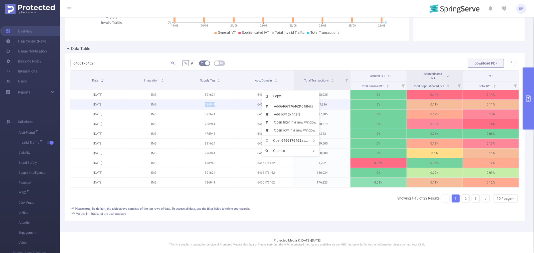
click at [235, 100] on p "726941" at bounding box center [210, 105] width 56 height 10
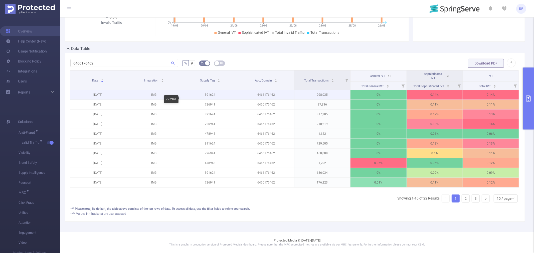
click at [235, 92] on p "891624" at bounding box center [210, 95] width 56 height 10
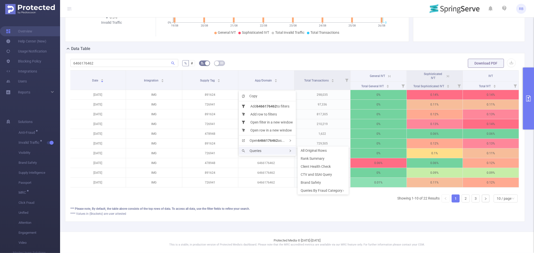
click at [262, 151] on div "Queries" at bounding box center [267, 151] width 57 height 8
click at [311, 173] on span "CTV and SSAI Query" at bounding box center [316, 175] width 31 height 4
